Goal: Transaction & Acquisition: Purchase product/service

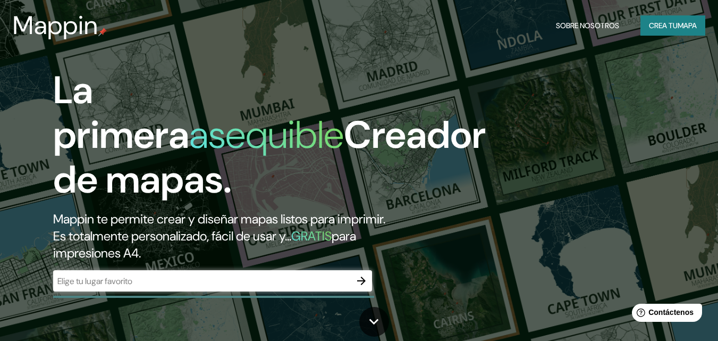
click at [556, 91] on div "La primera asequible Creador de mapas. Mappin te permite crear y diseñar mapas …" at bounding box center [359, 170] width 718 height 341
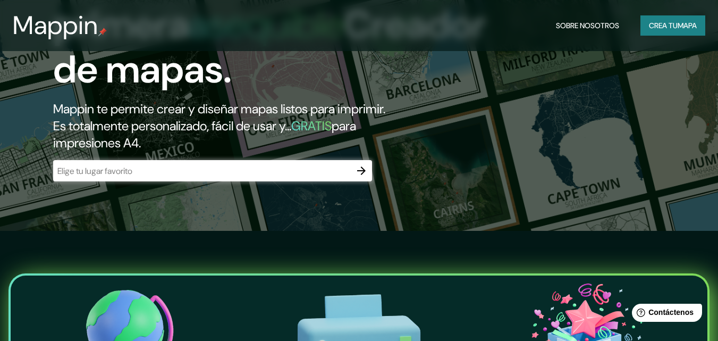
scroll to position [113, 0]
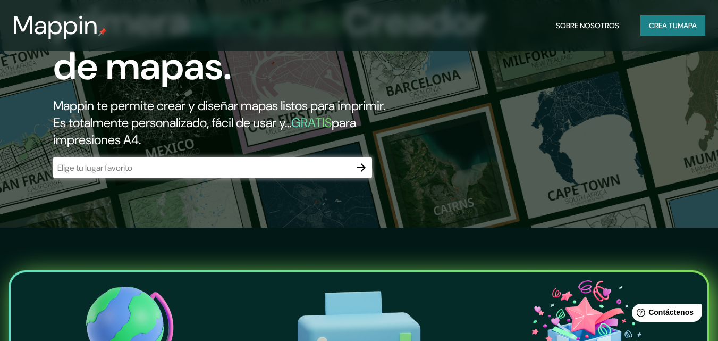
click at [716, 50] on header "Mappin Sobre nosotros Crea tu mapa" at bounding box center [359, 25] width 718 height 51
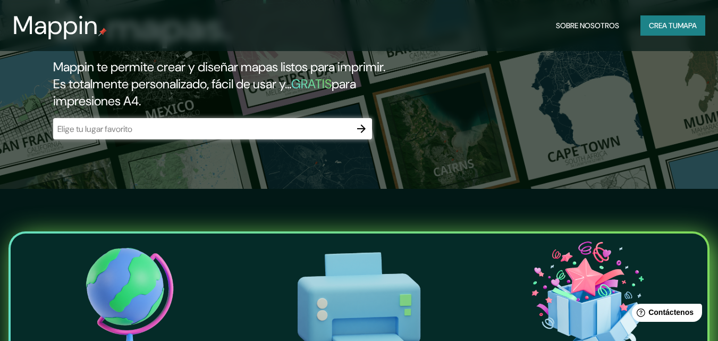
scroll to position [146, 0]
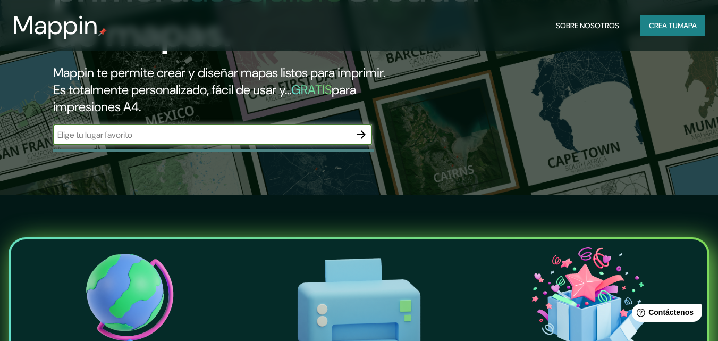
click at [273, 131] on input "text" at bounding box center [202, 135] width 298 height 12
type input "francia"
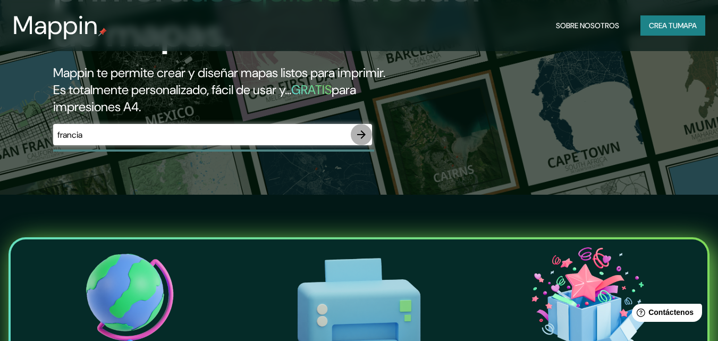
click at [367, 133] on icon "button" at bounding box center [361, 134] width 13 height 13
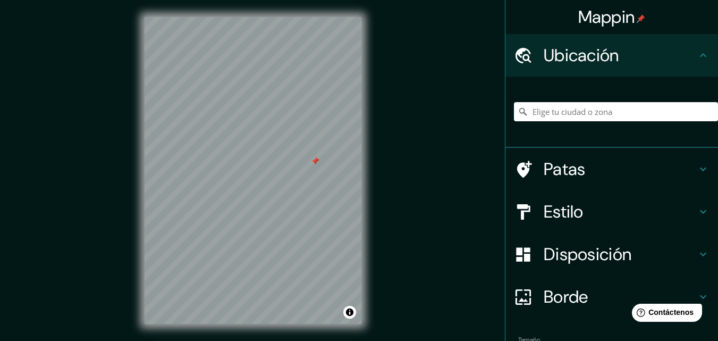
click at [528, 268] on div "Disposición" at bounding box center [611, 254] width 213 height 43
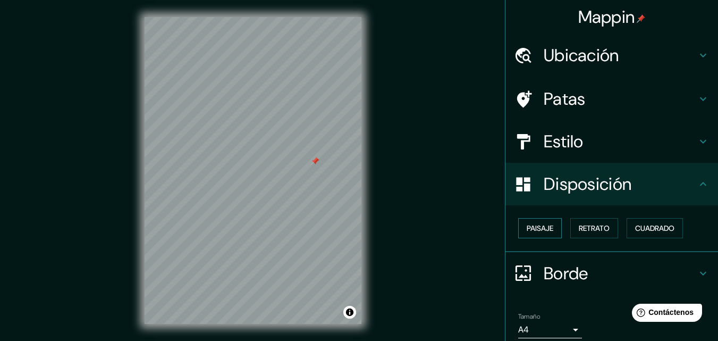
click at [528, 231] on font "Paisaje" at bounding box center [540, 228] width 27 height 10
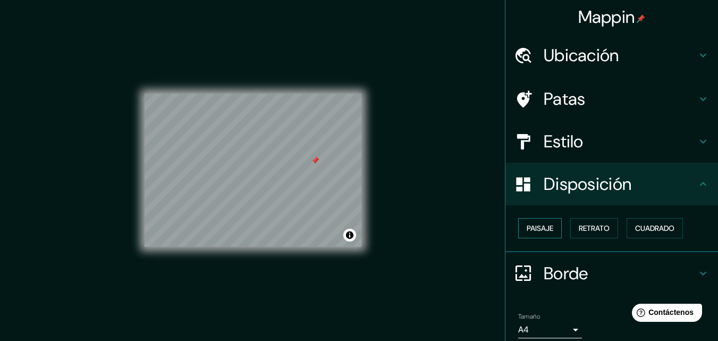
click at [528, 231] on font "Paisaje" at bounding box center [540, 228] width 27 height 10
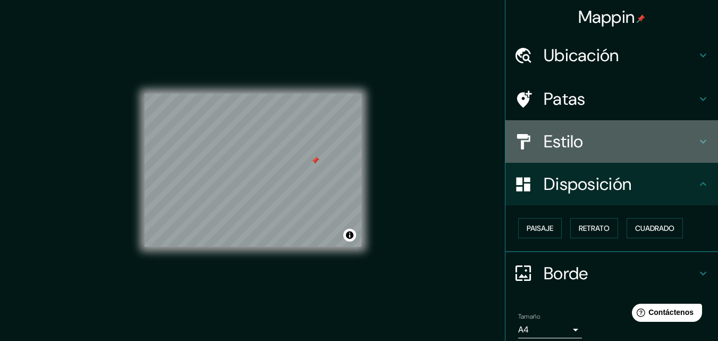
click at [527, 146] on div at bounding box center [529, 141] width 30 height 19
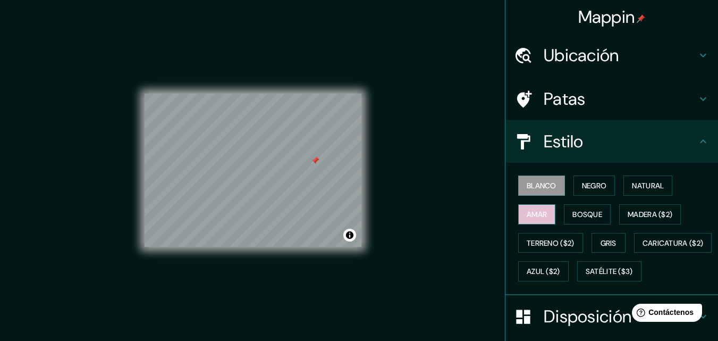
click at [539, 216] on font "Amar" at bounding box center [537, 214] width 20 height 10
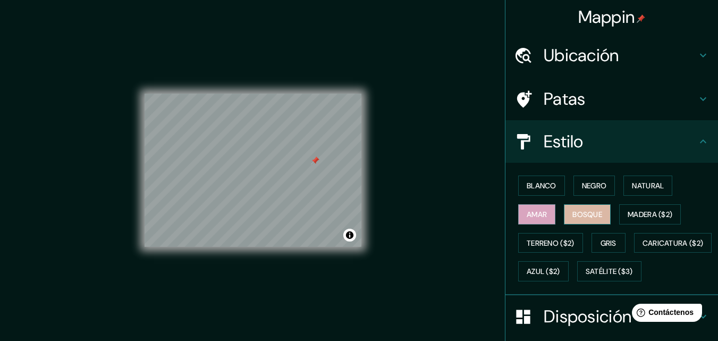
click at [572, 215] on font "Bosque" at bounding box center [587, 214] width 30 height 10
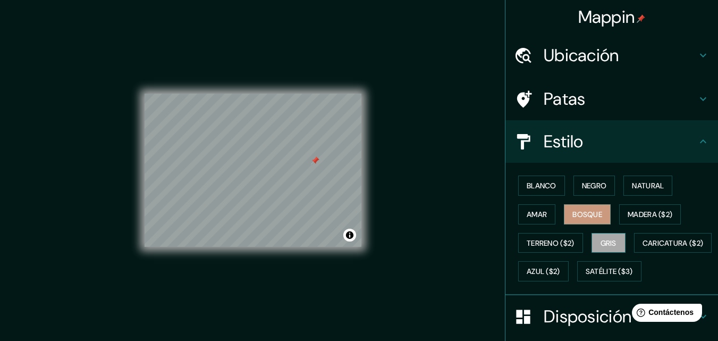
click at [602, 239] on font "Gris" at bounding box center [608, 243] width 16 height 10
click at [521, 47] on icon at bounding box center [523, 55] width 19 height 19
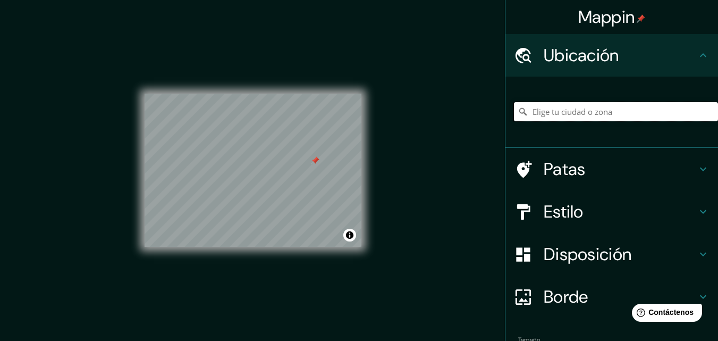
click at [563, 115] on input "Elige tu ciudad o zona" at bounding box center [616, 111] width 204 height 19
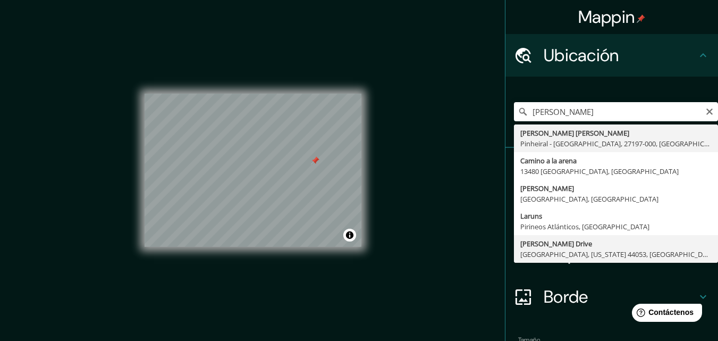
type input "[PERSON_NAME][GEOGRAPHIC_DATA][US_STATE], [GEOGRAPHIC_DATA]"
